Goal: Ask a question

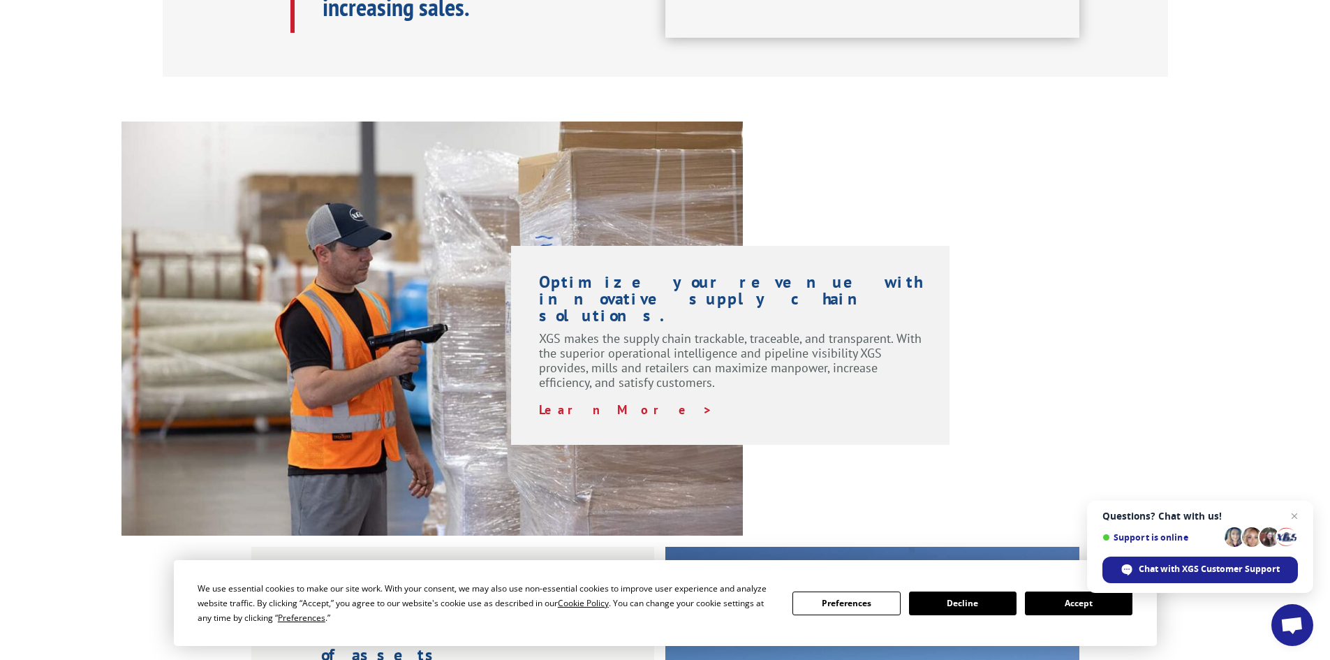
scroll to position [1047, 0]
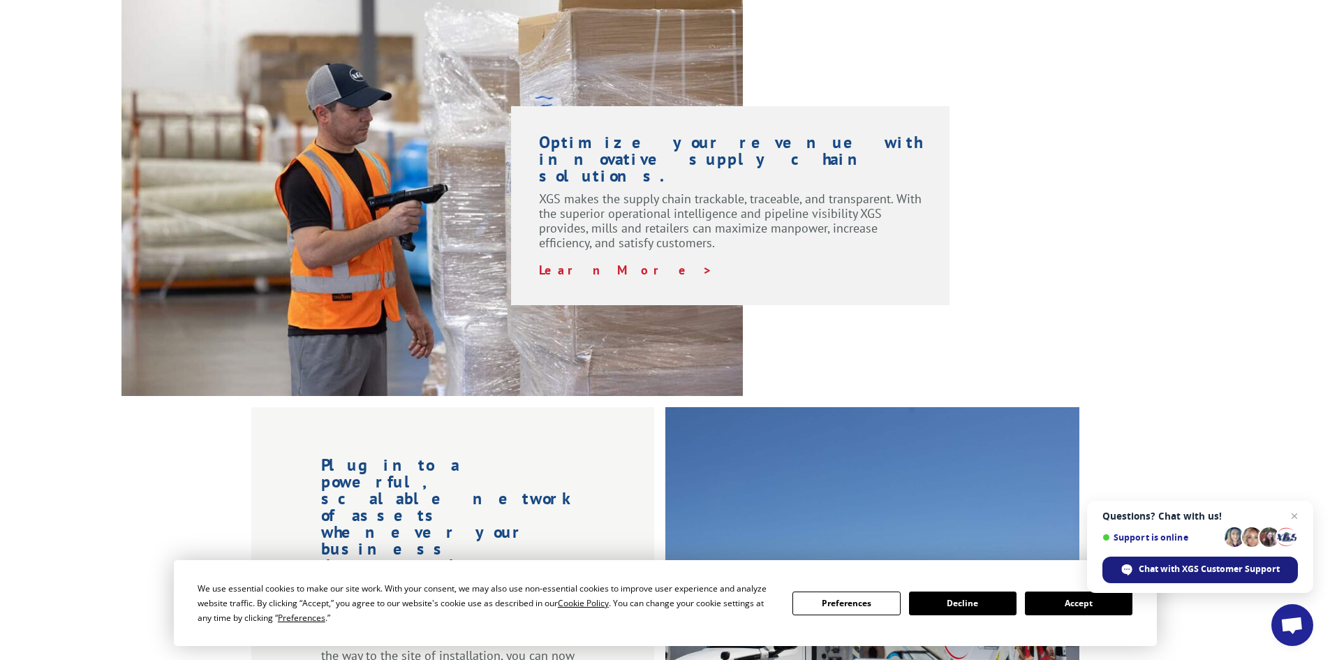
click at [1180, 572] on span "Chat with XGS Customer Support" at bounding box center [1209, 569] width 141 height 13
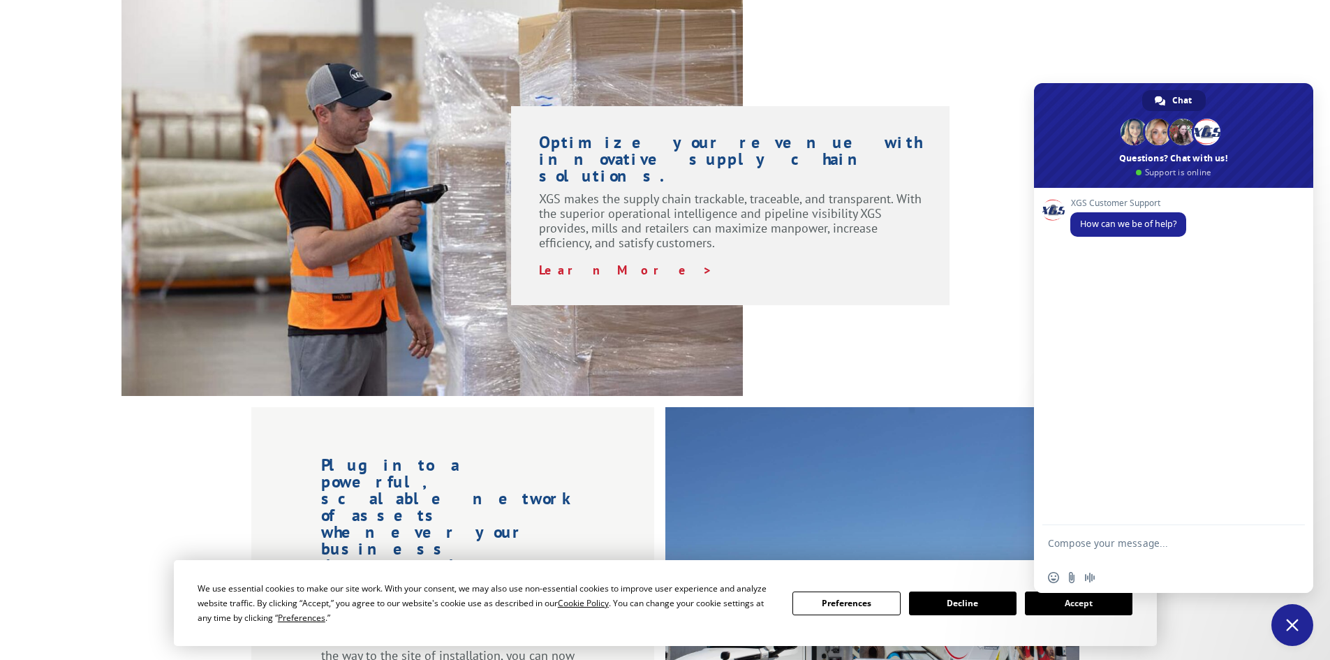
click at [1111, 278] on div "XGS Customer Support How can we be of help?" at bounding box center [1173, 356] width 279 height 337
click at [1241, 230] on div "XGS Customer Support How can we be of help?" at bounding box center [1187, 225] width 235 height 54
click at [1115, 287] on div "XGS Customer Support How can we be of help?" at bounding box center [1173, 356] width 279 height 337
click at [1078, 544] on textarea "Compose your message..." at bounding box center [1158, 549] width 221 height 25
paste textarea "115339967"
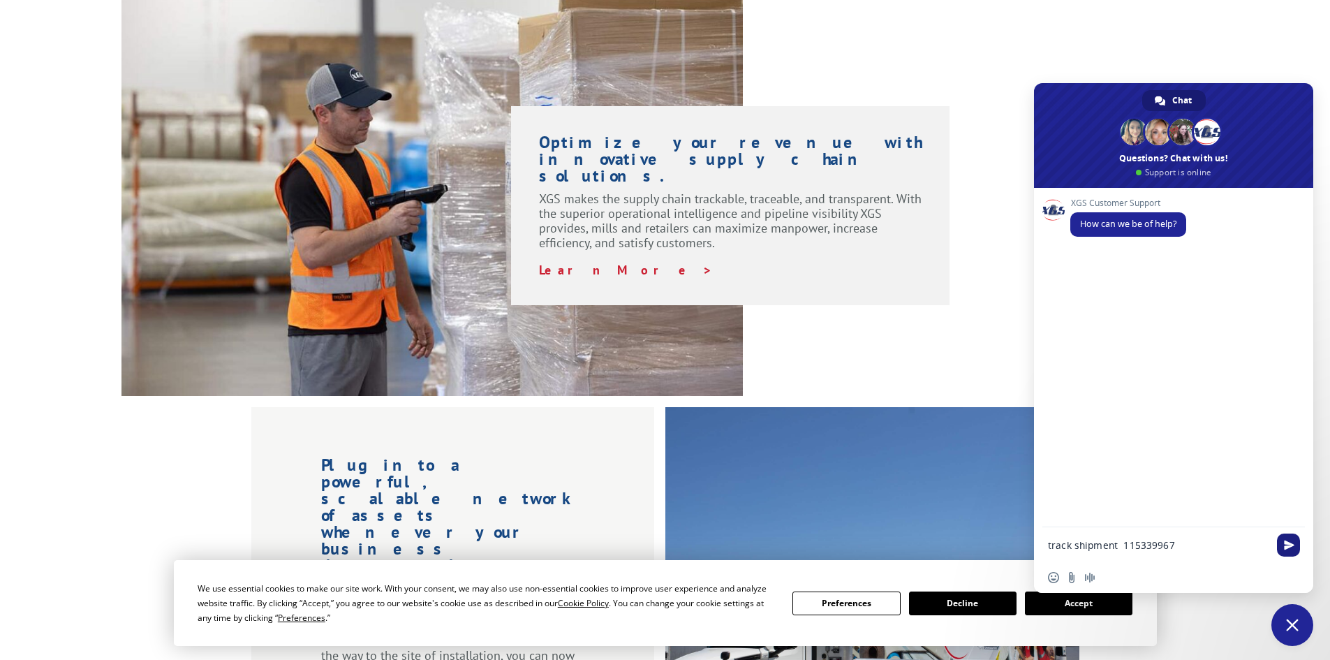
type textarea "track shipment 115339967"
click at [1282, 542] on span "Send" at bounding box center [1288, 544] width 23 height 23
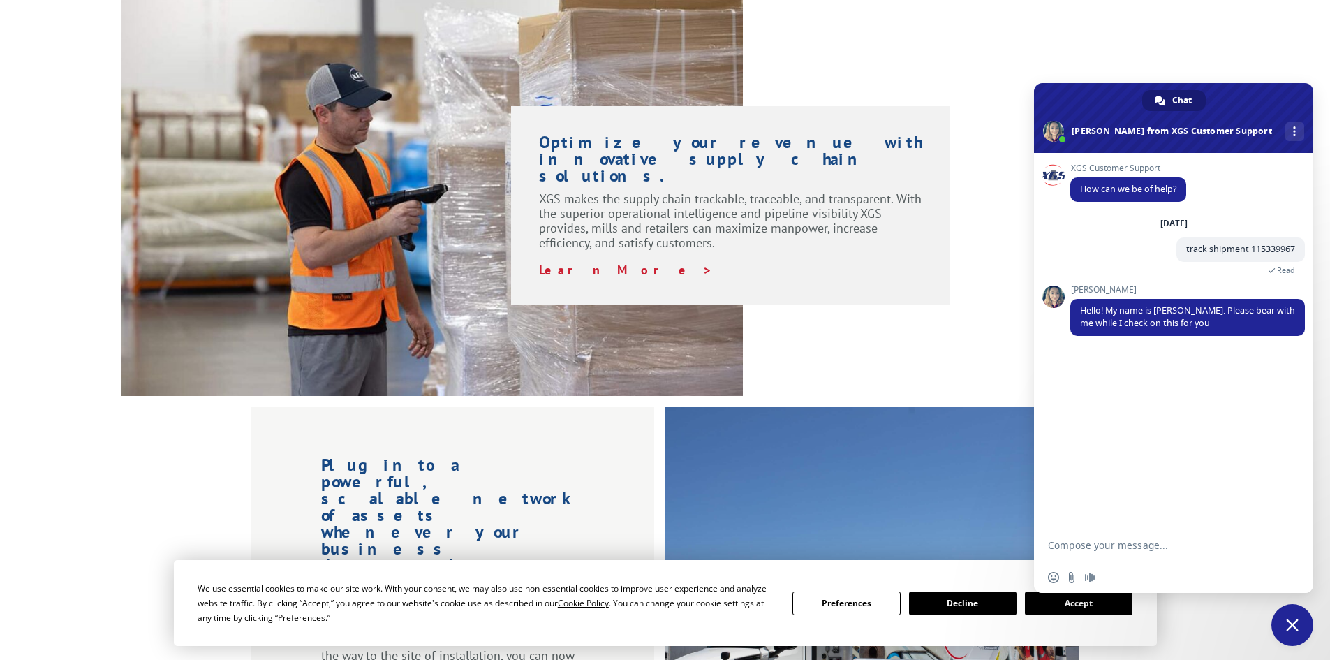
click at [958, 599] on button "Decline" at bounding box center [963, 603] width 108 height 24
